Goal: Task Accomplishment & Management: Use online tool/utility

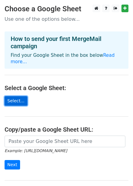
click at [20, 96] on link "Select..." at bounding box center [16, 100] width 23 height 9
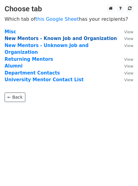
click at [29, 40] on strong "New Mentors - Known Job and Organization" at bounding box center [61, 38] width 112 height 5
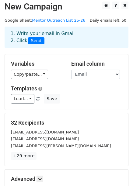
scroll to position [4, 0]
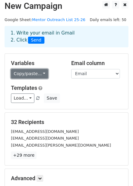
click at [23, 73] on link "Copy/paste..." at bounding box center [29, 73] width 37 height 9
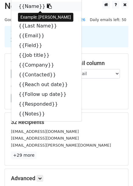
click at [34, 7] on link "{{Name}}" at bounding box center [46, 7] width 71 height 10
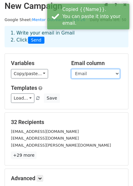
click at [84, 75] on select "Name First Name Last Name Email Field Job title Company Contacted Reach out dat…" at bounding box center [95, 73] width 49 height 9
click at [71, 69] on select "Name First Name Last Name Email Field Job title Company Contacted Reach out dat…" at bounding box center [95, 73] width 49 height 9
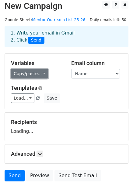
click at [41, 73] on link "Copy/paste..." at bounding box center [29, 73] width 37 height 9
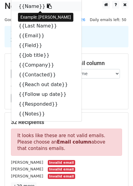
click at [48, 6] on link "{{Name}}" at bounding box center [46, 7] width 71 height 10
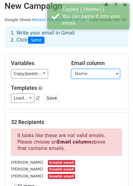
click at [85, 73] on select "Name First Name Last Name Email Field Job title Company Contacted Reach out dat…" at bounding box center [95, 73] width 49 height 9
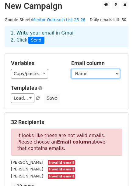
select select "Email"
click at [71, 69] on select "Name First Name Last Name Email Field Job title Company Contacted Reach out dat…" at bounding box center [95, 73] width 49 height 9
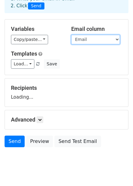
scroll to position [38, 0]
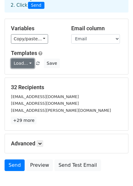
click at [20, 60] on link "Load..." at bounding box center [23, 63] width 24 height 9
click at [82, 63] on div "Load... No templates saved Save" at bounding box center [66, 63] width 121 height 9
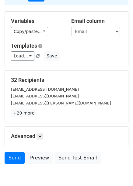
scroll to position [44, 0]
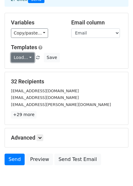
click at [24, 55] on link "Load..." at bounding box center [23, 57] width 24 height 9
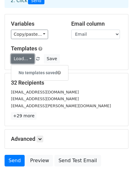
scroll to position [44, 0]
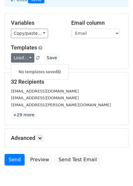
click at [94, 58] on div "Load... No templates saved Save" at bounding box center [66, 57] width 121 height 9
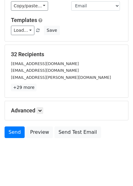
scroll to position [73, 0]
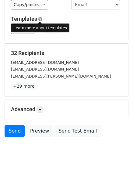
click at [42, 19] on span at bounding box center [40, 19] width 4 height 5
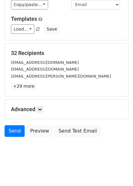
click at [20, 46] on div "32 Recipients p.naidu0309@gmail.com hpourmoh@uwaterloo.ca yazdanpanah.dorsa@gma…" at bounding box center [67, 70] width 124 height 52
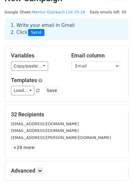
scroll to position [12, 0]
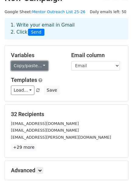
click at [37, 69] on link "Copy/paste..." at bounding box center [29, 65] width 37 height 9
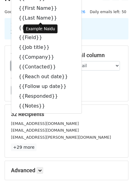
scroll to position [0, 0]
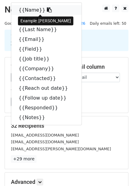
click at [47, 8] on icon at bounding box center [49, 9] width 5 height 5
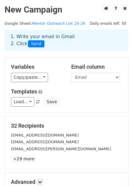
click at [31, 72] on div "Variables Copy/paste... {{Name}} {{First Name}} {{Last Name}} {{Email}} {{Field…" at bounding box center [36, 72] width 60 height 19
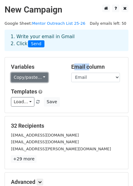
click at [32, 78] on link "Copy/paste..." at bounding box center [29, 77] width 37 height 9
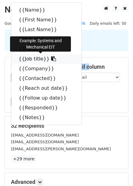
click at [51, 59] on icon at bounding box center [53, 58] width 5 height 5
copy h5 "Email"
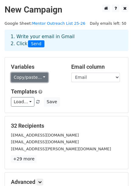
click at [32, 76] on link "Copy/paste..." at bounding box center [29, 77] width 37 height 9
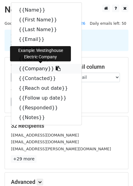
click at [56, 71] on icon at bounding box center [58, 68] width 5 height 5
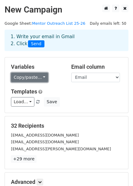
click at [21, 75] on link "Copy/paste..." at bounding box center [29, 77] width 37 height 9
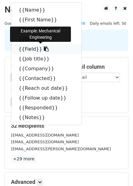
click at [35, 47] on link "{{Field}}" at bounding box center [46, 49] width 71 height 10
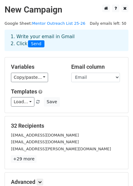
scroll to position [3, 0]
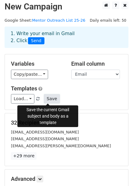
click at [51, 97] on button "Save" at bounding box center [52, 98] width 16 height 9
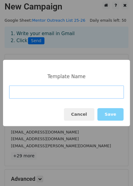
paste input "New Mentors - Known Job and Organization"
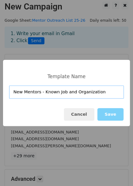
click at [100, 93] on input "New Mentors - Known Job and Organization" at bounding box center [66, 91] width 115 height 13
click at [42, 92] on input "New Mentors - Known Job and Organization" at bounding box center [66, 91] width 115 height 13
click at [42, 92] on input "Known Job and Organization" at bounding box center [66, 91] width 115 height 13
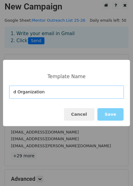
click at [60, 90] on input "d Organization" at bounding box center [66, 91] width 115 height 13
type input "d"
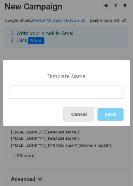
click at [82, 119] on button "Cancel" at bounding box center [79, 114] width 31 height 13
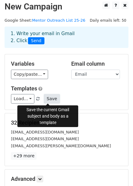
click at [49, 101] on button "Save" at bounding box center [52, 98] width 16 height 9
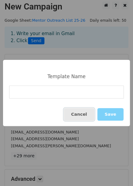
click at [85, 110] on button "Cancel" at bounding box center [79, 114] width 31 height 13
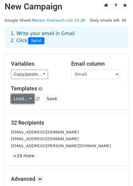
click at [27, 99] on link "Load..." at bounding box center [23, 98] width 24 height 9
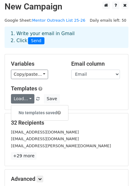
click at [64, 99] on div "Load... No templates saved Save" at bounding box center [66, 98] width 121 height 9
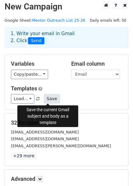
click at [45, 99] on button "Save" at bounding box center [52, 98] width 16 height 9
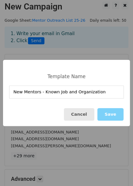
type input "New Mentors - Known Job and Organization"
click at [83, 117] on button "Cancel" at bounding box center [79, 114] width 31 height 13
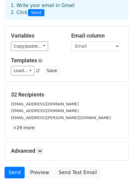
scroll to position [32, 0]
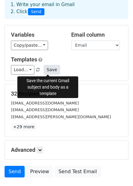
click at [50, 70] on button "Save" at bounding box center [52, 69] width 16 height 9
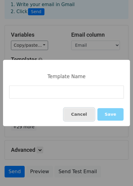
click at [79, 118] on button "Cancel" at bounding box center [79, 114] width 31 height 13
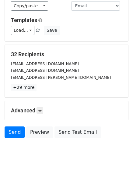
scroll to position [74, 0]
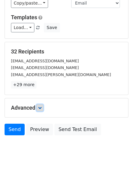
click at [42, 108] on icon at bounding box center [40, 108] width 4 height 4
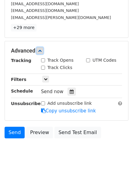
scroll to position [132, 0]
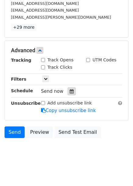
click at [69, 88] on div at bounding box center [72, 91] width 8 height 8
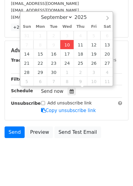
type input "2025-09-10 20:22"
type input "08"
type input "22"
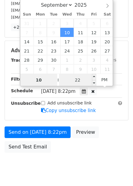
type input "10"
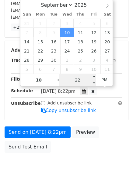
type input "2025-09-10 22:22"
click at [80, 77] on input "22" at bounding box center [77, 80] width 37 height 12
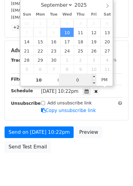
type input "00"
type input "2025-09-10 20:22"
type input "08"
type input "22"
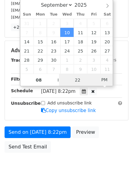
scroll to position [124, 0]
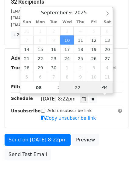
click at [104, 82] on span "PM" at bounding box center [104, 87] width 17 height 12
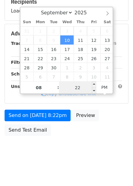
scroll to position [132, 0]
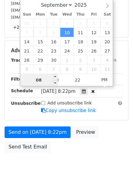
click at [45, 81] on input "08" at bounding box center [38, 80] width 37 height 12
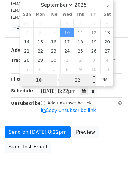
type input "10"
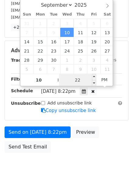
click at [73, 80] on input "22" at bounding box center [77, 80] width 37 height 12
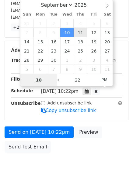
type input "2025-09-11 22:22"
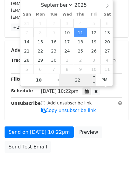
click at [75, 85] on input "22" at bounding box center [77, 80] width 37 height 12
type input "00"
type input "2025-09-11 10:00"
click at [106, 78] on span "AM" at bounding box center [104, 80] width 17 height 12
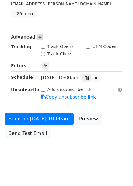
scroll to position [148, 0]
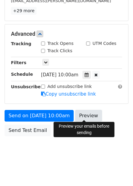
click at [89, 113] on link "Preview" at bounding box center [88, 116] width 27 height 12
click at [82, 114] on link "Preview" at bounding box center [88, 116] width 27 height 12
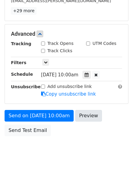
click at [93, 117] on link "Preview" at bounding box center [88, 116] width 27 height 12
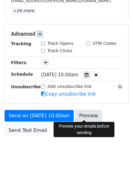
click at [81, 111] on link "Preview" at bounding box center [88, 116] width 27 height 12
click at [76, 114] on link "Preview" at bounding box center [88, 116] width 27 height 12
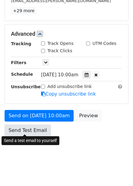
click at [25, 128] on link "Send Test Email" at bounding box center [28, 131] width 46 height 12
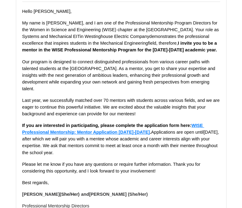
scroll to position [89, 0]
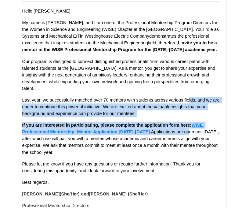
drag, startPoint x: 181, startPoint y: 136, endPoint x: 189, endPoint y: 103, distance: 34.2
click at [189, 103] on span "Hello Payal Naidu , My name is Malaiqa Najeemudeen, and I am one of the Profess…" at bounding box center [121, 102] width 198 height 189
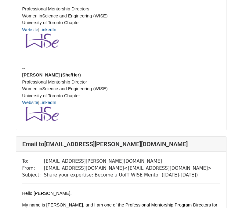
scroll to position [670, 0]
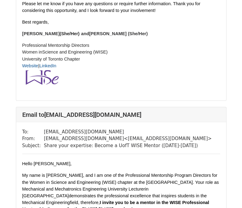
scroll to position [249, 0]
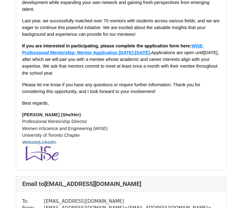
scroll to position [169, 0]
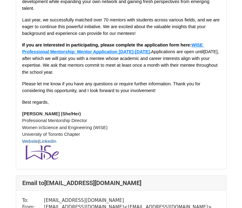
click at [27, 143] on font "Website" at bounding box center [30, 141] width 16 height 5
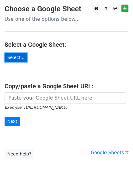
click at [11, 56] on link "Select..." at bounding box center [16, 57] width 23 height 9
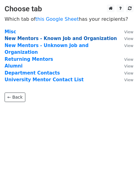
click at [55, 38] on strong "New Mentors - Known Job and Organization" at bounding box center [61, 38] width 112 height 5
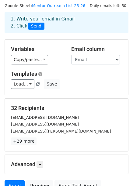
scroll to position [18, 0]
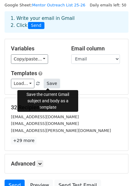
click at [45, 82] on button "Save" at bounding box center [52, 83] width 16 height 9
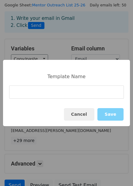
type input "Our program is designed to connect distinguished professionals from various car…"
click at [83, 115] on button "Cancel" at bounding box center [79, 114] width 31 height 13
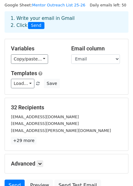
scroll to position [74, 0]
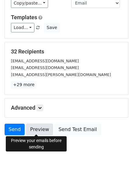
click at [41, 129] on link "Preview" at bounding box center [39, 130] width 27 height 12
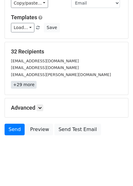
scroll to position [0, 0]
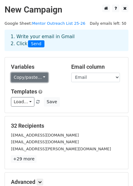
click at [27, 81] on link "Copy/paste..." at bounding box center [29, 77] width 37 height 9
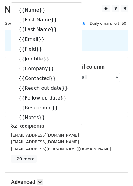
click at [83, 113] on form "Variables Copy/paste... {{Name}} {{First Name}} {{Last Name}} {{Email}} {{Field…" at bounding box center [67, 134] width 124 height 155
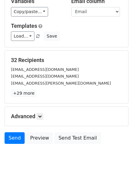
scroll to position [66, 0]
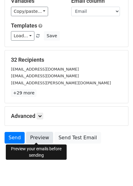
click at [40, 134] on link "Preview" at bounding box center [39, 138] width 27 height 12
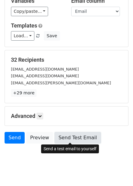
click at [56, 136] on link "Send Test Email" at bounding box center [78, 138] width 46 height 12
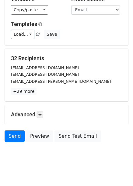
scroll to position [74, 0]
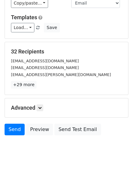
click at [38, 110] on div "Advanced Tracking Track Opens UTM Codes Track Clicks Filters Only include sprea…" at bounding box center [67, 107] width 124 height 19
click at [40, 107] on icon at bounding box center [40, 108] width 4 height 4
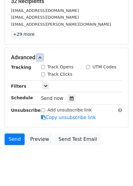
scroll to position [134, 0]
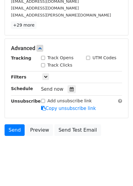
click at [41, 63] on div "Track Clicks" at bounding box center [59, 65] width 45 height 7
click at [42, 63] on input "Track Clicks" at bounding box center [43, 65] width 4 height 4
checkbox input "false"
click at [44, 75] on icon at bounding box center [46, 77] width 4 height 4
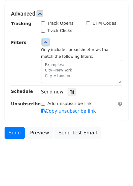
scroll to position [171, 0]
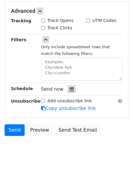
click at [68, 89] on div at bounding box center [72, 89] width 8 height 8
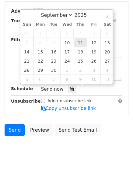
type input "2025-09-11 12:00"
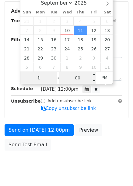
type input "10"
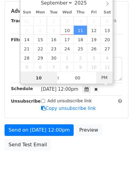
type input "2025-09-11 10:00"
click at [106, 78] on div "September October November December 2025 Sun Mon Tue Wed Thu Fri Sat 31 1 2 3 4…" at bounding box center [67, 40] width 94 height 87
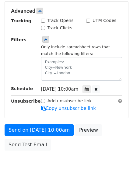
click at [103, 126] on div "Send on Sep 11 at 10:00am Preview Send Test Email" at bounding box center [66, 138] width 133 height 29
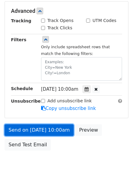
click at [48, 130] on link "Send on Sep 11 at 10:00am" at bounding box center [39, 130] width 69 height 12
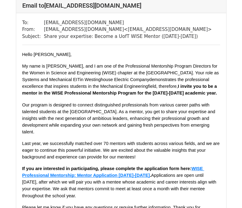
scroll to position [43, 0]
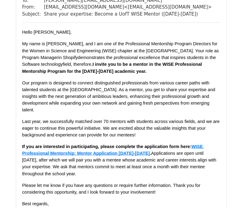
scroll to position [6119, 0]
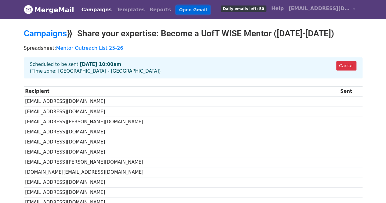
click at [176, 8] on link "Open Gmail" at bounding box center [193, 9] width 34 height 9
click at [91, 9] on link "Campaigns" at bounding box center [96, 10] width 35 height 12
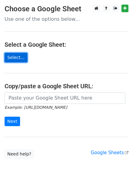
click at [19, 59] on link "Select..." at bounding box center [16, 57] width 23 height 9
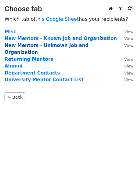
click at [22, 46] on strong "New Mentors - Unknown Job and Organization" at bounding box center [47, 49] width 84 height 13
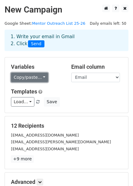
click at [26, 75] on link "Copy/paste..." at bounding box center [29, 77] width 37 height 9
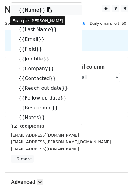
click at [44, 6] on link "{{Name}}" at bounding box center [46, 10] width 71 height 10
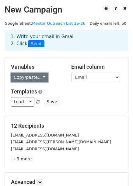
click at [24, 80] on link "Copy/paste..." at bounding box center [29, 77] width 37 height 9
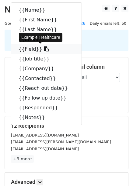
click at [42, 49] on link "{{Field}}" at bounding box center [46, 49] width 71 height 10
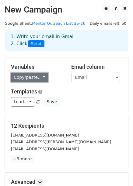
click at [30, 78] on link "Copy/paste..." at bounding box center [29, 77] width 37 height 9
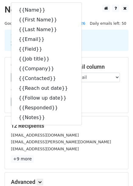
click at [88, 108] on div "Variables Copy/paste... {{Name}} {{First Name}} {{Last Name}} {{Email}} {{Field…" at bounding box center [67, 84] width 124 height 55
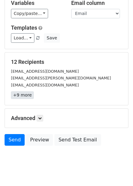
scroll to position [74, 0]
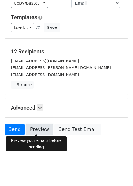
click at [32, 125] on link "Preview" at bounding box center [39, 130] width 27 height 12
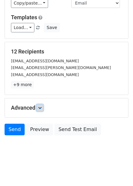
click at [38, 105] on link at bounding box center [40, 107] width 7 height 7
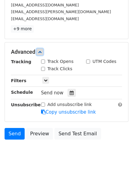
scroll to position [130, 0]
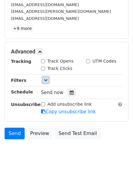
click at [46, 81] on link at bounding box center [45, 80] width 7 height 7
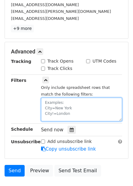
click at [60, 108] on textarea at bounding box center [81, 110] width 81 height 24
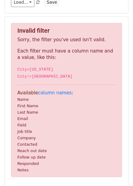
scroll to position [100, 0]
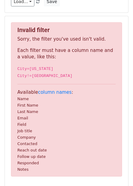
click at [23, 106] on small "First Name" at bounding box center [27, 105] width 21 height 5
click at [63, 16] on div "Invalid filter Sorry, the filter you've used isn't valid. Each filter must have…" at bounding box center [67, 102] width 124 height 172
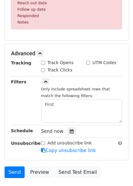
scroll to position [248, 0]
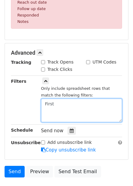
click at [68, 105] on textarea "First" at bounding box center [81, 111] width 81 height 24
paste textarea "Nurul Afsar Sarina Eric Karen Phillip Sining Carolina Luna Varun"
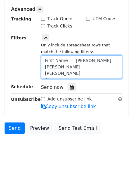
scroll to position [147, 0]
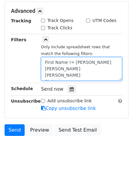
click at [103, 63] on textarea "First Name != Nurul Afsar Sarina Eric Karen Phillip Sining Carolina Luna Varun" at bounding box center [81, 69] width 81 height 24
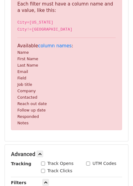
scroll to position [248, 0]
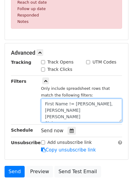
click at [75, 67] on div "Tracking Track Opens UTM Codes Track Clicks Filters Only include spreadsheet ro…" at bounding box center [66, 106] width 111 height 94
click at [107, 104] on textarea "First Name != Nurul Afsar, Sarina Eric Karen Phillip Sining Carolina Luna Varun" at bounding box center [81, 111] width 81 height 24
click at [60, 110] on textarea "First Name != Nurul Afsar, Sarina, Eric Karen Phillip Sining Carolina Luna Varun" at bounding box center [81, 111] width 81 height 24
drag, startPoint x: 73, startPoint y: 104, endPoint x: 35, endPoint y: 105, distance: 37.2
click at [35, 105] on div "Filters Only include spreadsheet rows that match the following filters: First N…" at bounding box center [66, 100] width 121 height 44
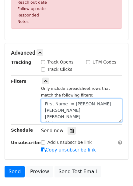
scroll to position [147, 0]
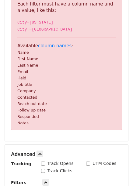
paste textarea "First Name !="
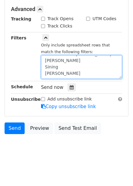
paste textarea "First Name !="
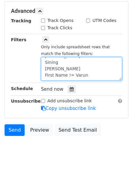
paste textarea "First Name !="
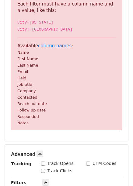
scroll to position [248, 0]
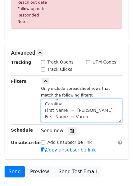
click at [45, 106] on textarea "First Name != Nurul Afsar First Name != Sarina Eric Karen Phillip Sining Caroli…" at bounding box center [81, 111] width 81 height 24
paste textarea "First Name !="
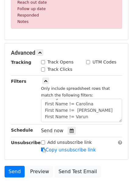
click at [45, 59] on div "Advanced Tracking Track Opens UTM Codes Track Clicks Filters Only include sprea…" at bounding box center [67, 101] width 124 height 116
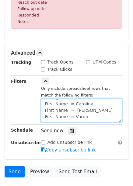
click at [45, 99] on textarea "First Name != Nurul Afsar First Name != Sarina Eric Karen Phillip Sining First …" at bounding box center [81, 111] width 81 height 24
paste textarea "First Name !="
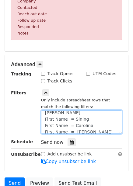
scroll to position [15, 0]
click at [45, 119] on textarea "First Name != Nurul Afsar First Name != Sarina Eric Karen Phillip First Name !=…" at bounding box center [81, 122] width 81 height 24
paste textarea "First Name !="
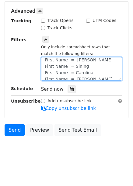
scroll to position [236, 0]
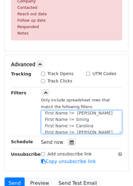
click at [45, 127] on textarea "First Name != Nurul Afsar First Name != Sarina Eric First Name != Karen Phillip…" at bounding box center [81, 122] width 81 height 24
paste textarea "First Name !="
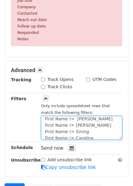
scroll to position [230, 0]
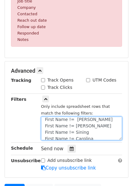
click at [45, 118] on textarea "First Name != Nurul Afsar First Name != Sarina Eric First Name != Karen First N…" at bounding box center [81, 129] width 81 height 24
paste textarea "First Name !="
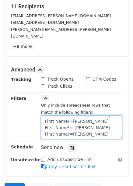
scroll to position [0, 0]
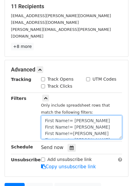
click at [71, 115] on textarea "First Name!= Nurul Afsar First Name!= Sarina First Name!=Eric First Name!= Kare…" at bounding box center [81, 127] width 81 height 24
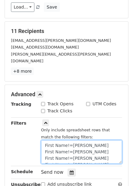
drag, startPoint x: 84, startPoint y: 152, endPoint x: 40, endPoint y: 124, distance: 52.0
click at [40, 124] on div "Only include spreadsheet rows that match the following filters: First Name!=Nur…" at bounding box center [82, 142] width 90 height 44
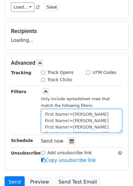
click at [71, 111] on textarea "First Name!=Nurul Afsar First Name!=Sarina First Name!=Eric First Name!=Karen F…" at bounding box center [81, 121] width 81 height 24
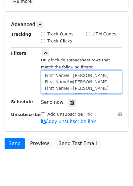
scroll to position [171, 0]
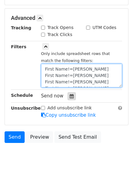
type textarea "First Name!=Nurul Afsar First Name!=Sarina First Name!=Eric First Name!=Karen F…"
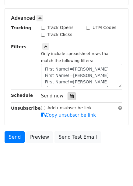
click at [70, 94] on icon at bounding box center [72, 96] width 4 height 4
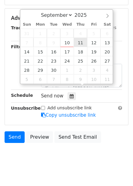
type input "2025-09-11 12:00"
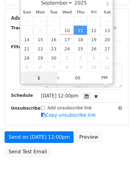
type input "10"
type input "2025-09-11 10:00"
click at [104, 76] on div "September October November December 2025 Sun Mon Tue Wed Thu Fri Sat 31 1 2 3 4…" at bounding box center [67, 40] width 94 height 87
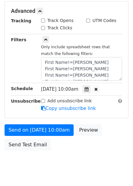
click at [111, 116] on div "Advanced Tracking Track Opens UTM Codes Track Clicks Filters Only include sprea…" at bounding box center [67, 60] width 124 height 116
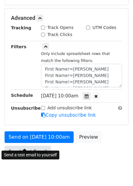
click at [34, 146] on link "Send Test Email" at bounding box center [28, 152] width 46 height 12
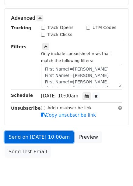
click at [56, 131] on link "Send on Sep 11 at 10:00am" at bounding box center [39, 137] width 69 height 12
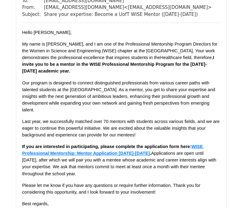
scroll to position [67, 0]
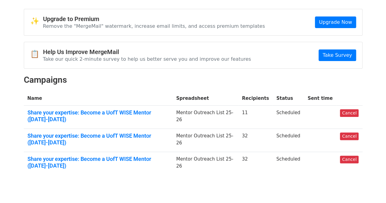
scroll to position [25, 0]
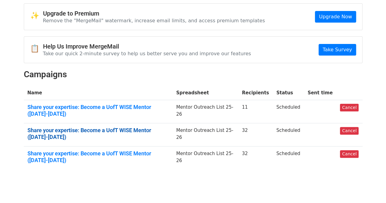
click at [158, 127] on link "Share your expertise: Become a UofT WISE Mentor (2025-2026)" at bounding box center [98, 133] width 142 height 13
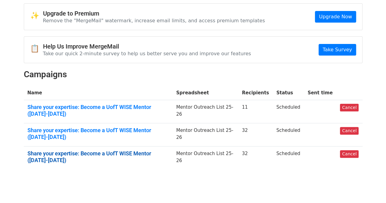
click at [157, 150] on link "Share your expertise: Become a UofT WISE Mentor (2025-2026)" at bounding box center [98, 156] width 142 height 13
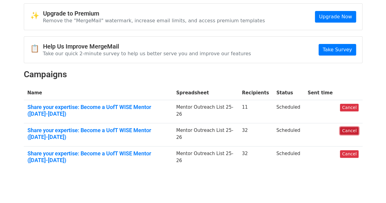
click at [350, 127] on link "Cancel" at bounding box center [349, 131] width 19 height 8
click at [346, 127] on link "Cancel" at bounding box center [349, 131] width 19 height 8
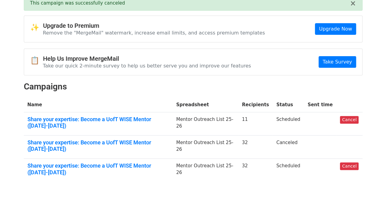
scroll to position [32, 0]
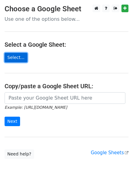
click at [16, 60] on link "Select..." at bounding box center [16, 57] width 23 height 9
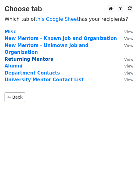
click at [30, 56] on strong "Returning Mentors" at bounding box center [29, 58] width 49 height 5
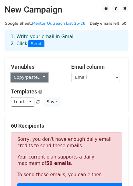
click at [27, 74] on link "Copy/paste..." at bounding box center [29, 77] width 37 height 9
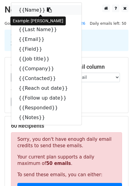
click at [47, 11] on icon at bounding box center [49, 9] width 5 height 5
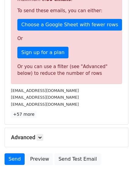
scroll to position [193, 0]
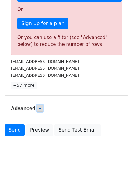
click at [40, 107] on icon at bounding box center [40, 109] width 4 height 4
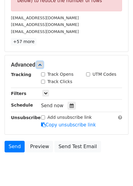
scroll to position [237, 0]
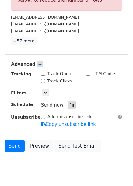
click at [72, 105] on div at bounding box center [72, 105] width 8 height 8
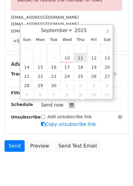
type input "2025-09-11 12:00"
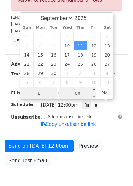
type input "10"
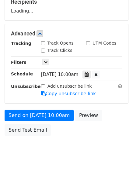
click at [117, 91] on form "Variables Copy/paste... {{Name}} {{First Name}} {{Last Name}} {{Email}} {{Field…" at bounding box center [67, 36] width 124 height 206
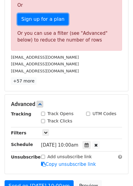
scroll to position [199, 0]
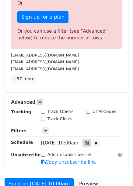
click at [89, 141] on icon at bounding box center [87, 143] width 4 height 4
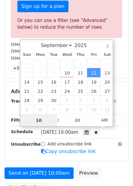
scroll to position [212, 0]
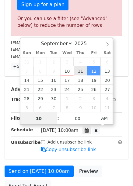
type input "2025-09-11 10:00"
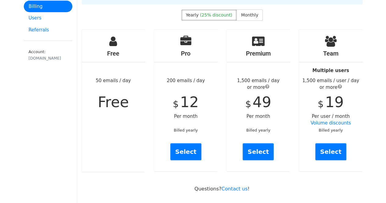
scroll to position [44, 0]
